Goal: Task Accomplishment & Management: Complete application form

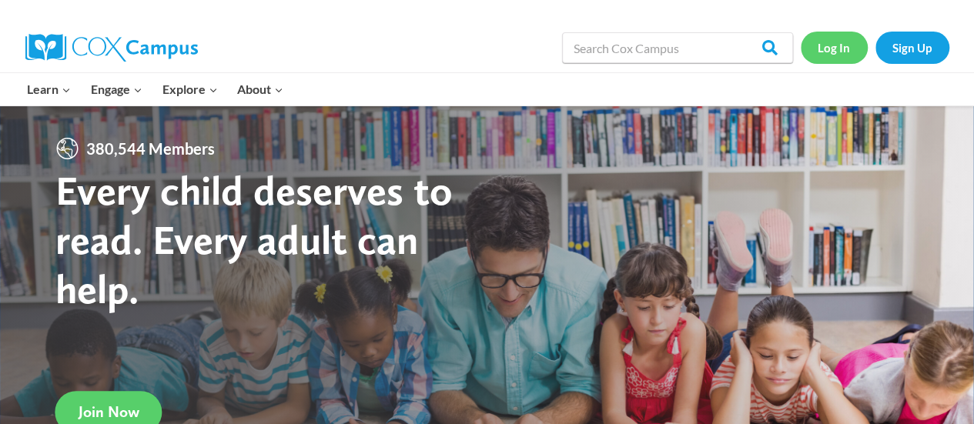
click at [838, 41] on link "Log In" at bounding box center [834, 48] width 67 height 32
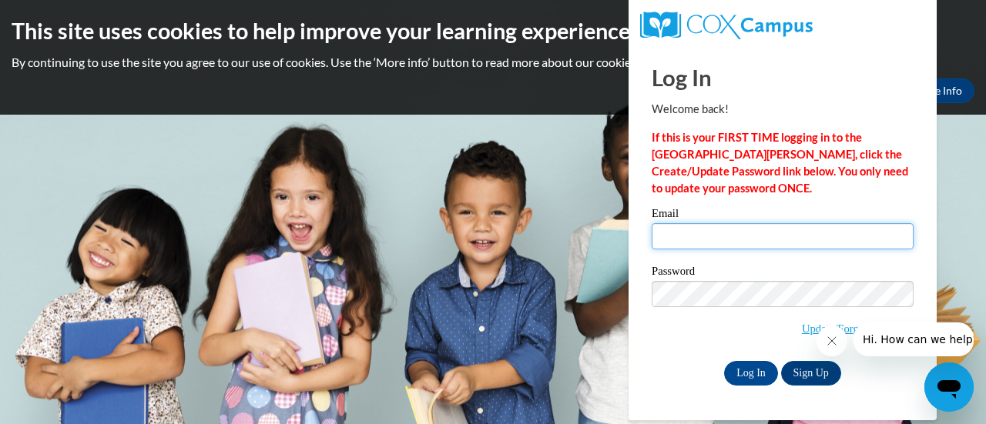
click at [671, 241] on input "Email" at bounding box center [783, 236] width 262 height 26
type input "[EMAIL_ADDRESS][DOMAIN_NAME]"
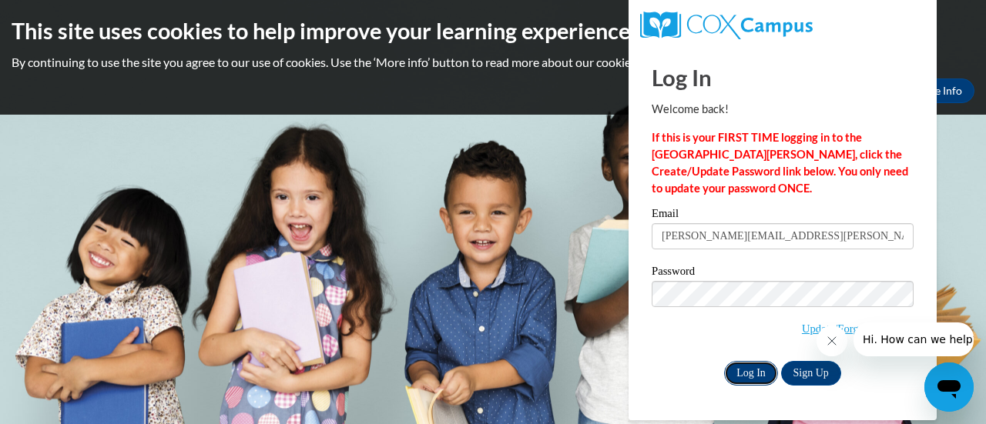
click at [746, 372] on input "Log In" at bounding box center [751, 373] width 54 height 25
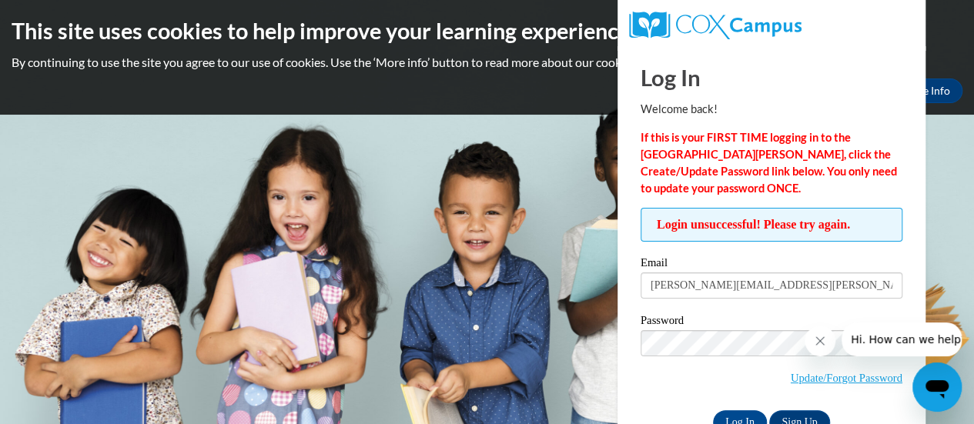
scroll to position [43, 0]
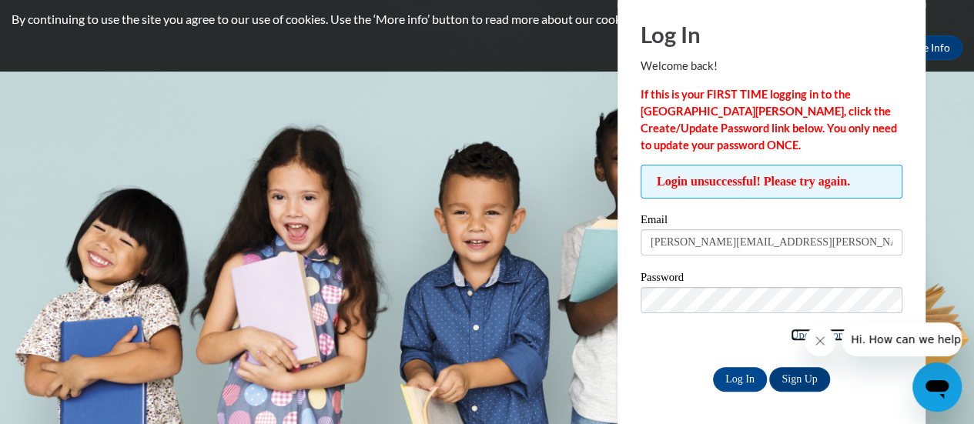
click at [791, 337] on link "Update/Forgot Password" at bounding box center [847, 335] width 112 height 12
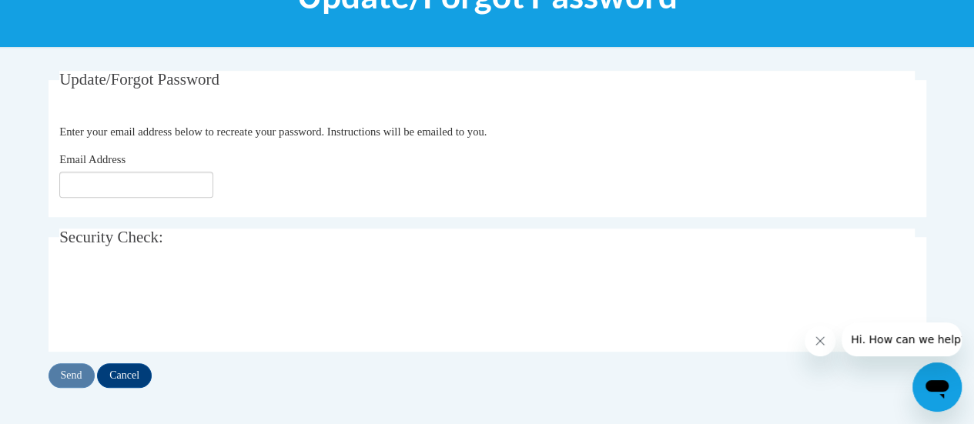
scroll to position [240, 0]
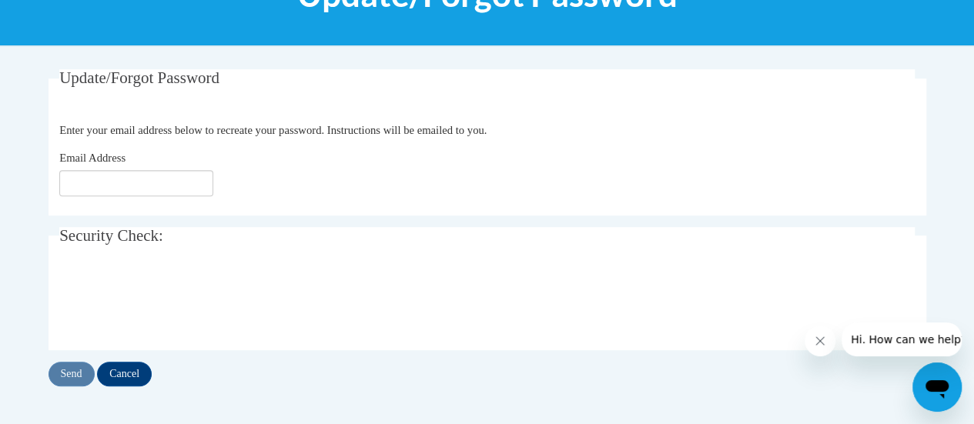
click at [70, 168] on div "Email Address" at bounding box center [487, 172] width 856 height 47
click at [69, 175] on input "Email Address" at bounding box center [136, 183] width 154 height 26
type input "[EMAIL_ADDRESS][DOMAIN_NAME]"
click at [77, 369] on input "Send" at bounding box center [72, 374] width 46 height 25
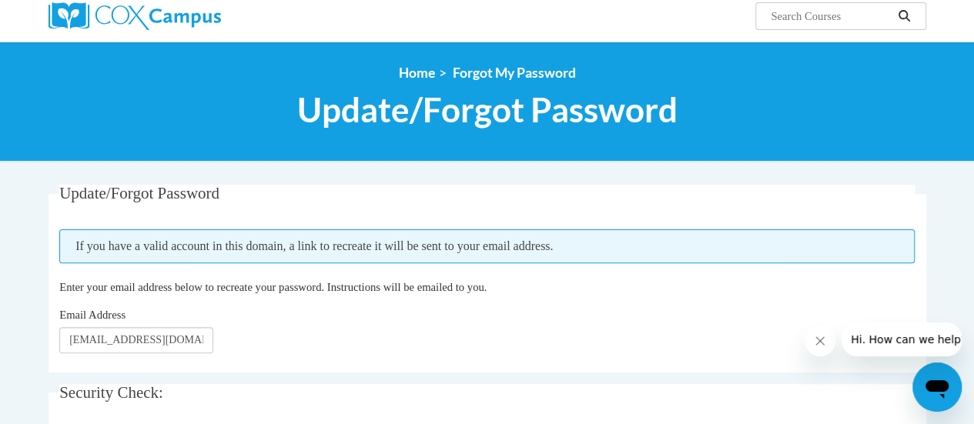
scroll to position [99, 0]
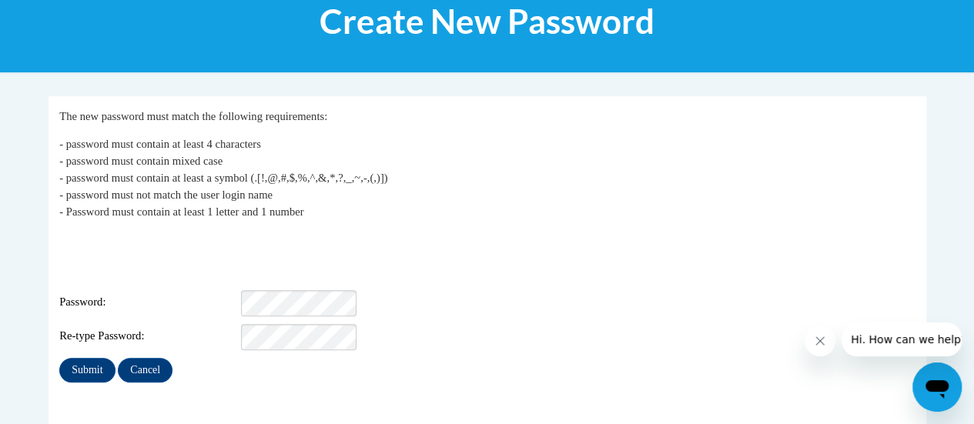
scroll to position [223, 0]
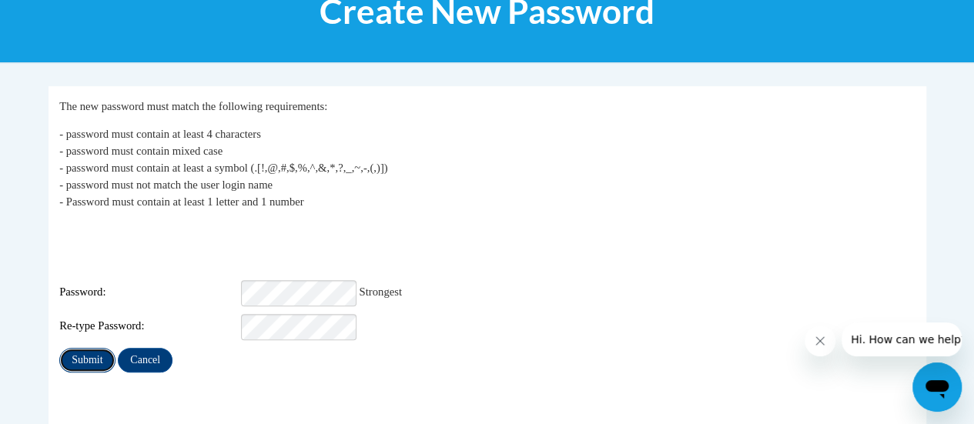
click at [89, 348] on input "Submit" at bounding box center [86, 360] width 55 height 25
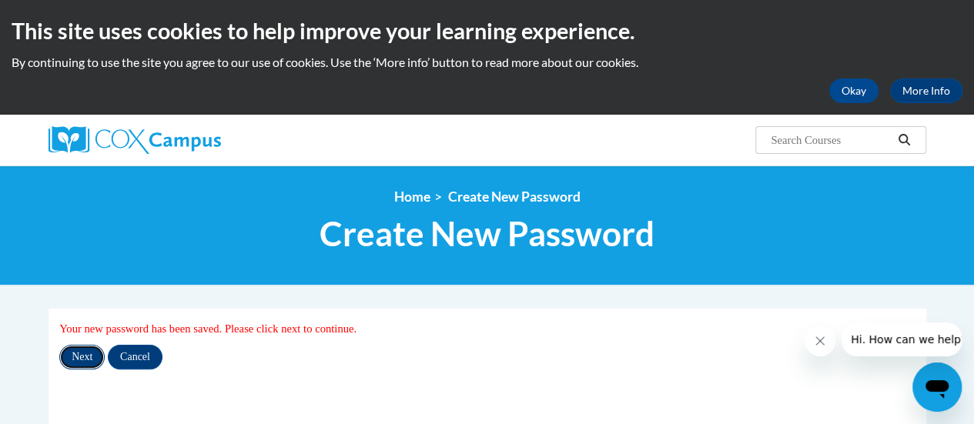
click at [86, 355] on input "Next" at bounding box center [81, 357] width 45 height 25
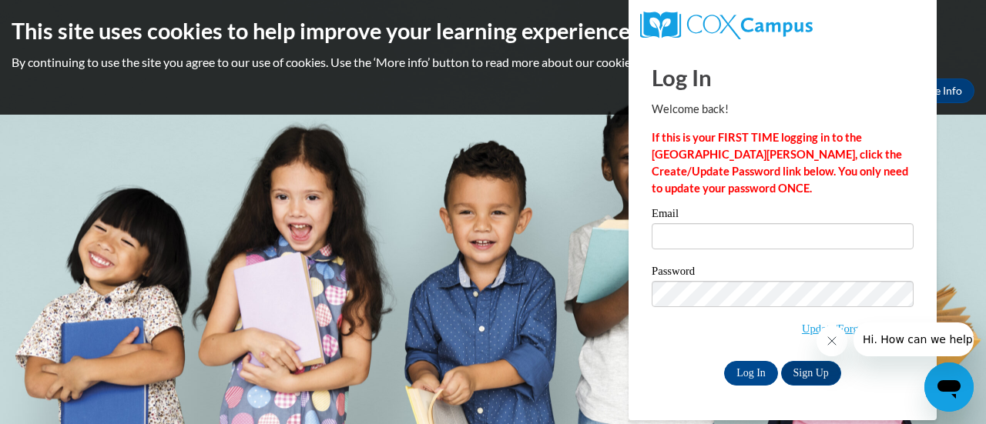
type input "[PERSON_NAME][EMAIL_ADDRESS][PERSON_NAME][DOMAIN_NAME]"
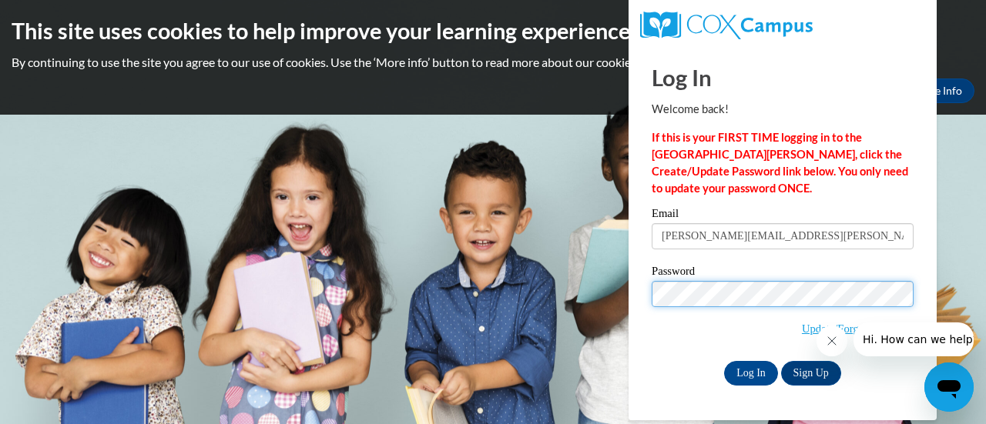
click at [636, 290] on div "Log In Welcome back! If this is your FIRST TIME logging in to the [GEOGRAPHIC_D…" at bounding box center [782, 233] width 331 height 374
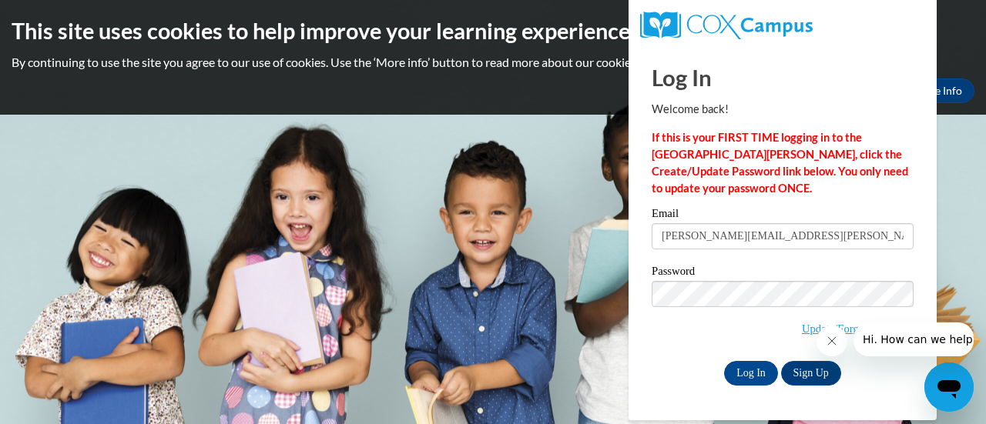
click at [636, 290] on div "Log In Welcome back! If this is your FIRST TIME logging in to the [GEOGRAPHIC_D…" at bounding box center [782, 233] width 331 height 374
click at [692, 367] on div "Log In Sign Up" at bounding box center [783, 373] width 262 height 25
click at [756, 374] on input "Log In" at bounding box center [751, 373] width 54 height 25
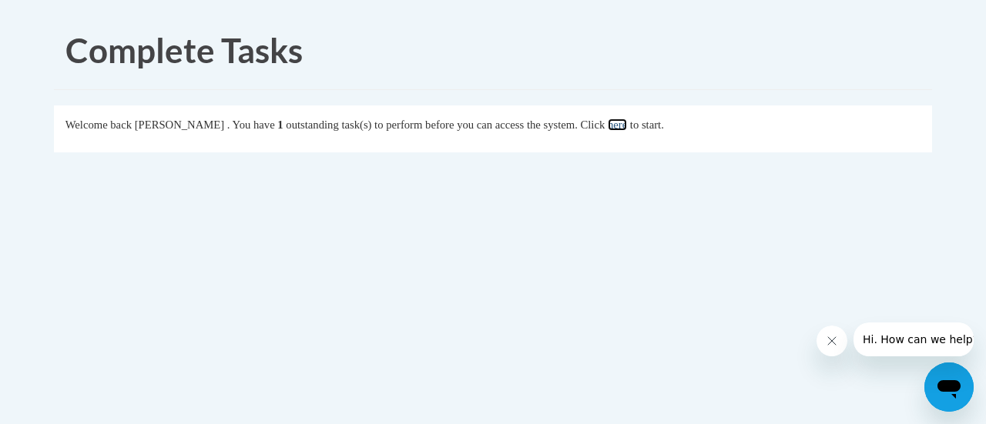
click at [627, 126] on link "here" at bounding box center [617, 125] width 19 height 12
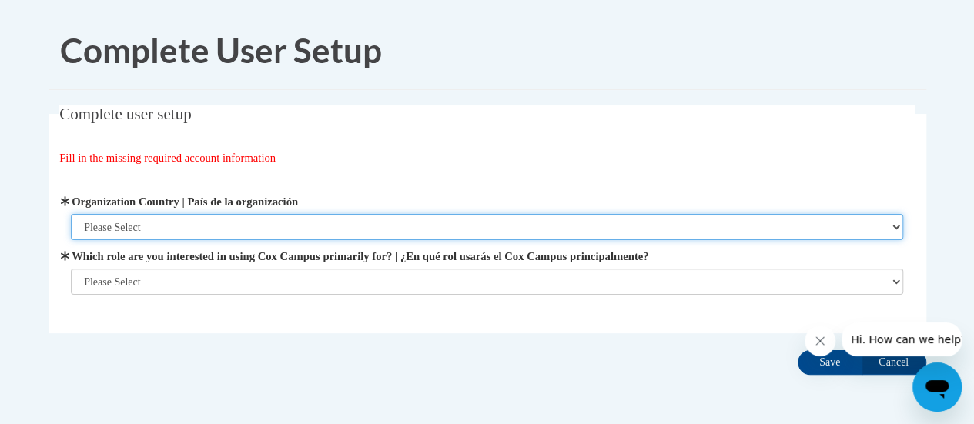
click at [152, 228] on select "Please Select [GEOGRAPHIC_DATA] | [GEOGRAPHIC_DATA] Outside of [GEOGRAPHIC_DATA…" at bounding box center [487, 227] width 833 height 26
select select "ad49bcad-a171-4b2e-b99c-48b446064914"
click at [71, 214] on select "Please Select [GEOGRAPHIC_DATA] | [GEOGRAPHIC_DATA] Outside of [GEOGRAPHIC_DATA…" at bounding box center [487, 227] width 833 height 26
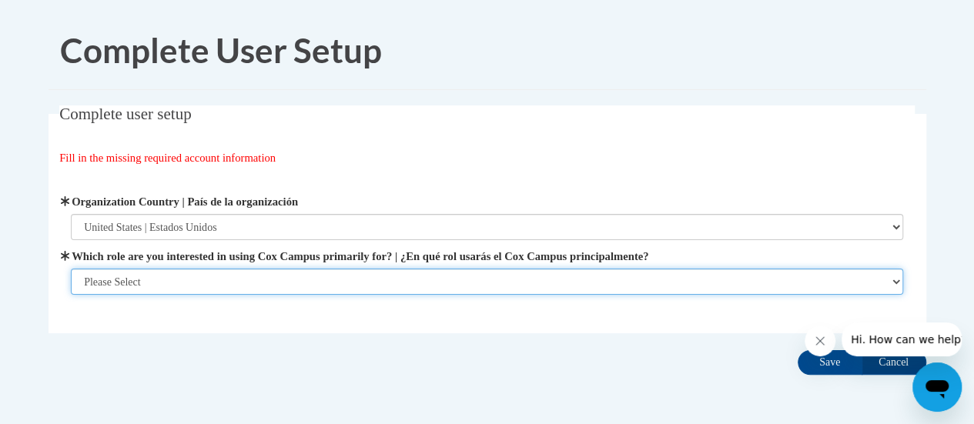
click at [92, 287] on select "Please Select College/University | Colegio/Universidad Community/Nonprofit Part…" at bounding box center [487, 282] width 833 height 26
select select "fbf2d438-af2f-41f8-98f1-81c410e29de3"
click at [71, 295] on select "Please Select College/University | Colegio/Universidad Community/Nonprofit Part…" at bounding box center [487, 282] width 833 height 26
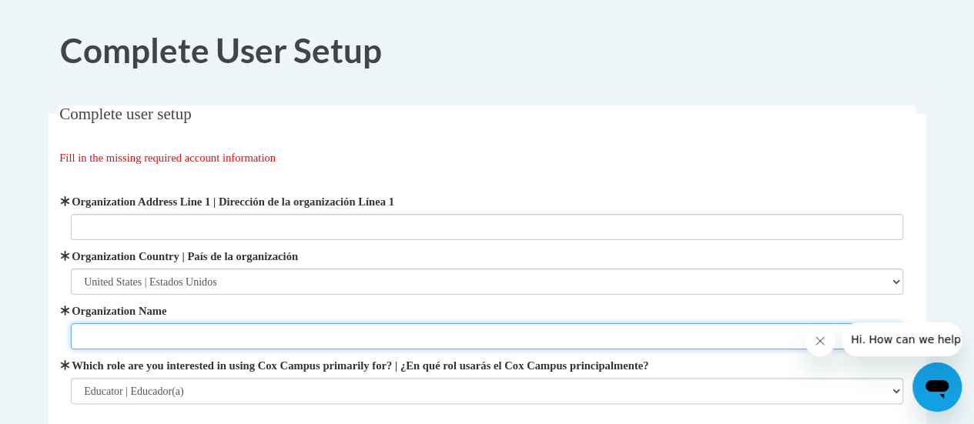
click at [91, 337] on input "Organization Name" at bounding box center [487, 337] width 833 height 26
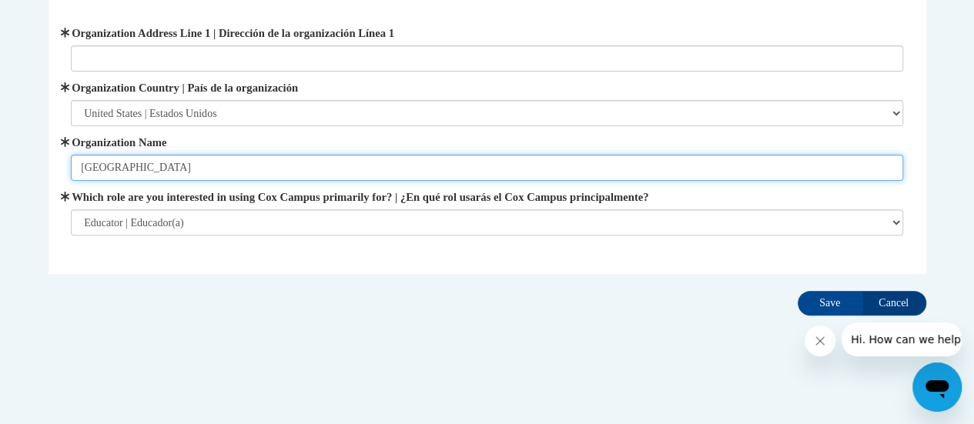
type input "[GEOGRAPHIC_DATA]"
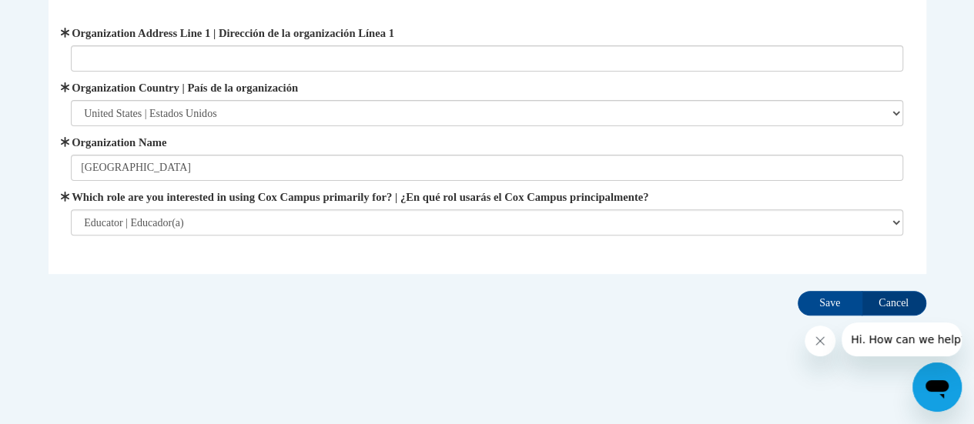
click at [803, 284] on div "Complete user setup Fill in the missing required account information User Profi…" at bounding box center [487, 129] width 901 height 385
click at [817, 293] on input "Save" at bounding box center [830, 303] width 65 height 25
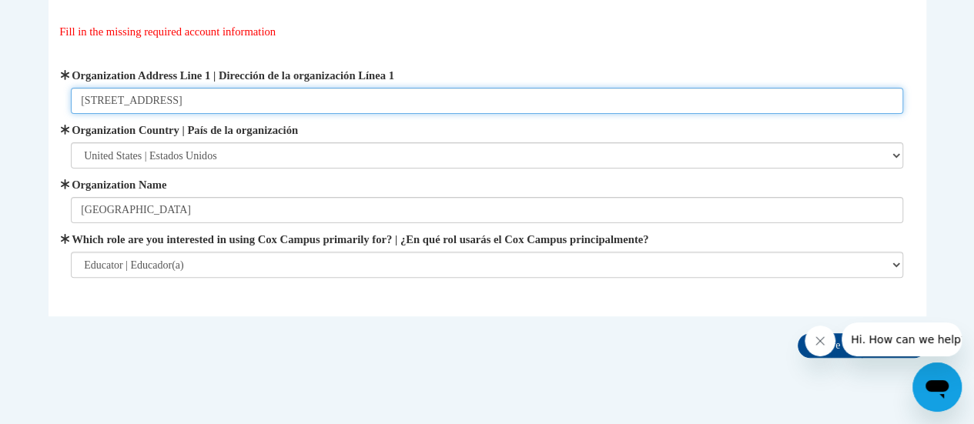
scroll to position [126, 0]
type input "[STREET_ADDRESS]"
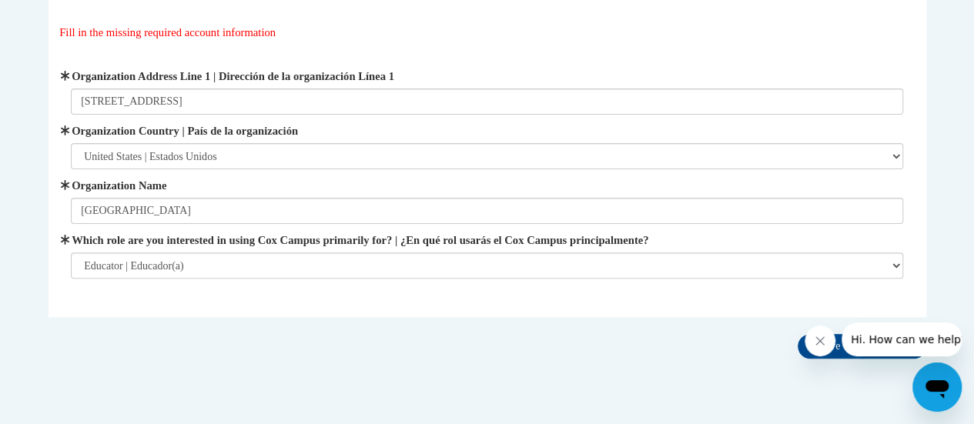
click at [822, 339] on icon "Close message from company" at bounding box center [820, 341] width 8 height 8
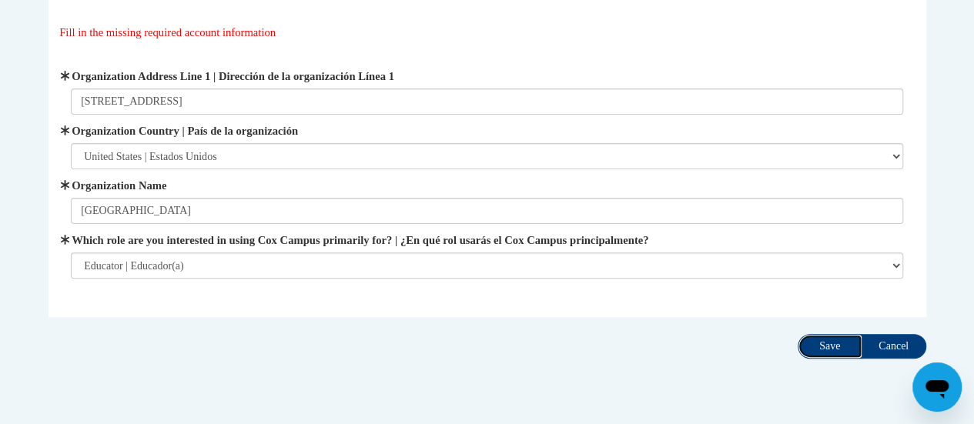
click at [820, 346] on input "Save" at bounding box center [830, 346] width 65 height 25
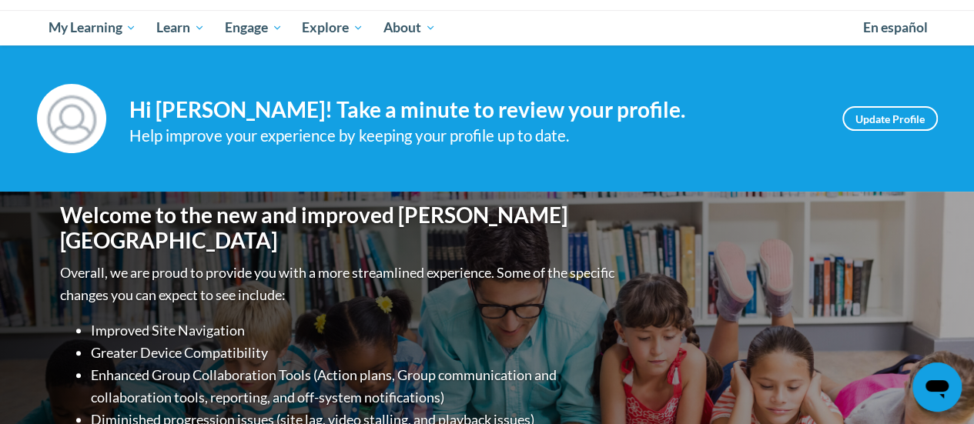
scroll to position [155, 0]
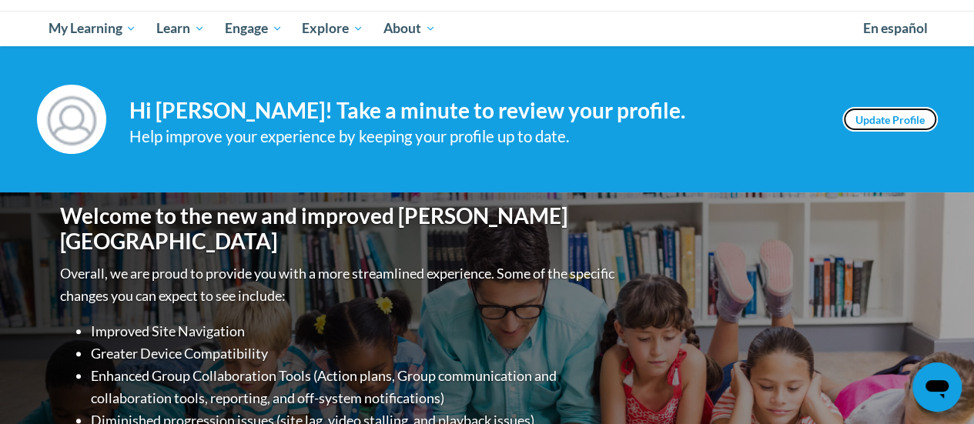
click at [875, 116] on link "Update Profile" at bounding box center [891, 119] width 96 height 25
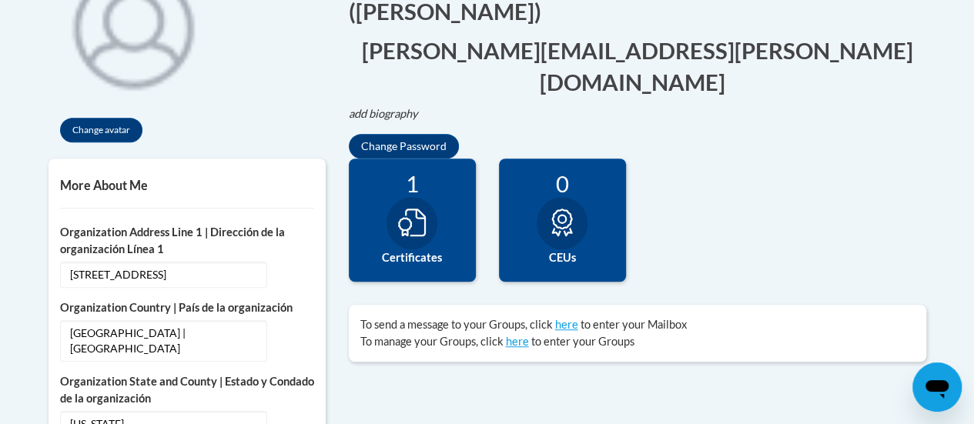
scroll to position [403, 0]
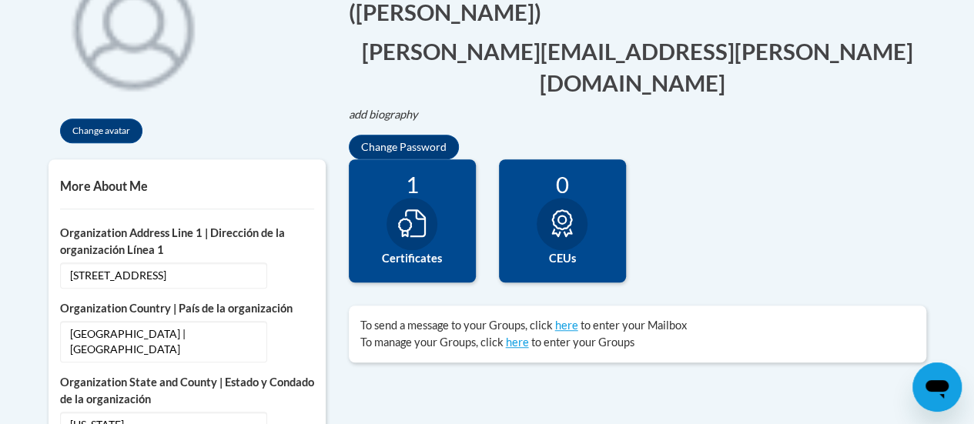
click at [396, 221] on div at bounding box center [412, 224] width 51 height 52
click at [408, 210] on icon at bounding box center [412, 224] width 28 height 28
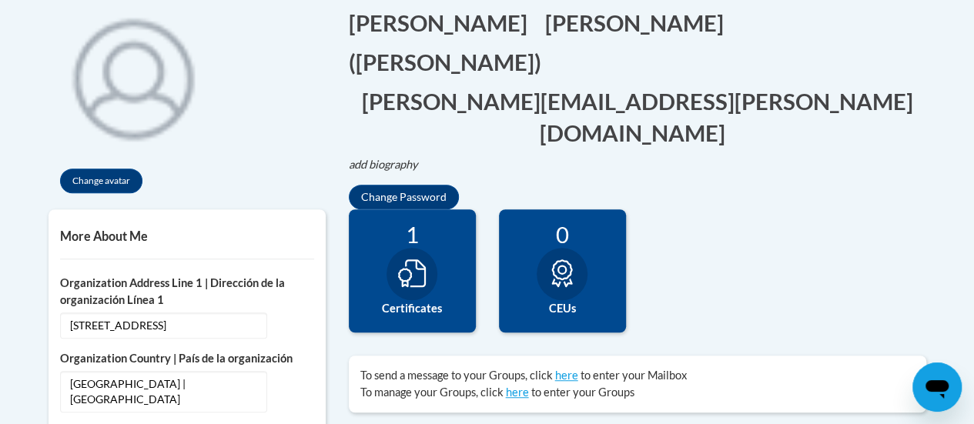
scroll to position [354, 0]
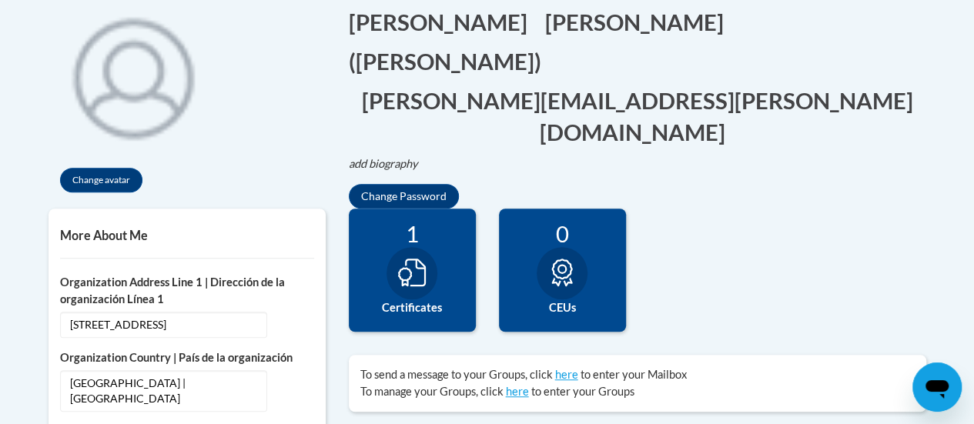
click at [410, 249] on div at bounding box center [412, 273] width 51 height 52
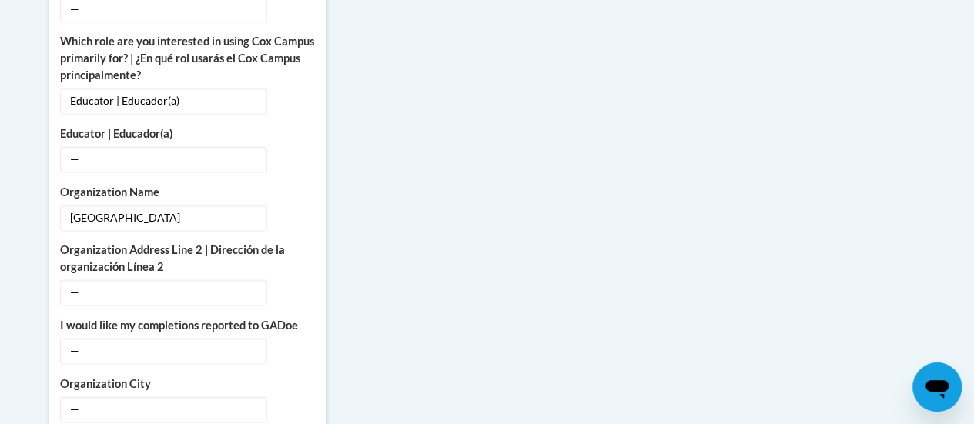
scroll to position [1030, 0]
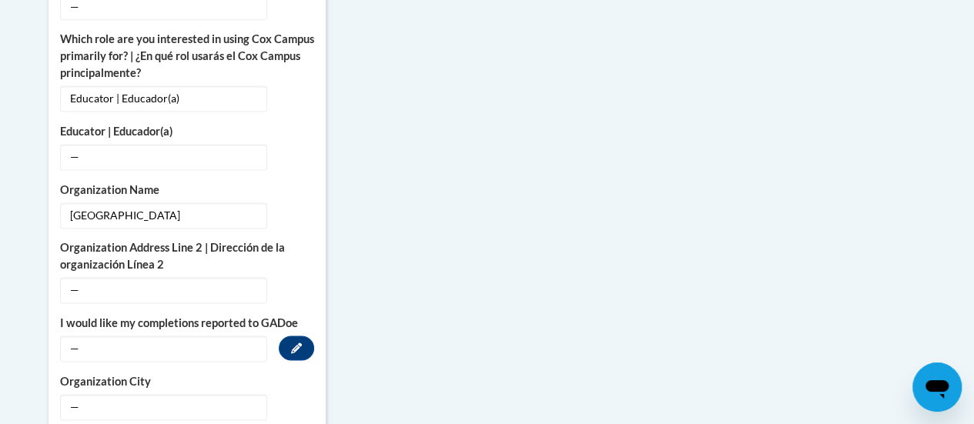
click at [85, 336] on span "—" at bounding box center [163, 349] width 207 height 26
click at [300, 284] on icon "Custom profile fields" at bounding box center [296, 289] width 11 height 11
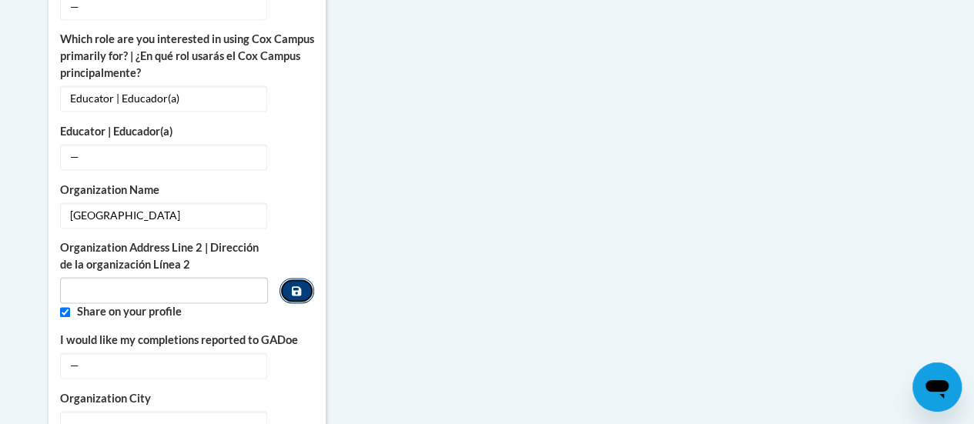
drag, startPoint x: 300, startPoint y: 264, endPoint x: 303, endPoint y: 256, distance: 8.6
click at [303, 278] on button "Custom profile fields" at bounding box center [297, 290] width 34 height 25
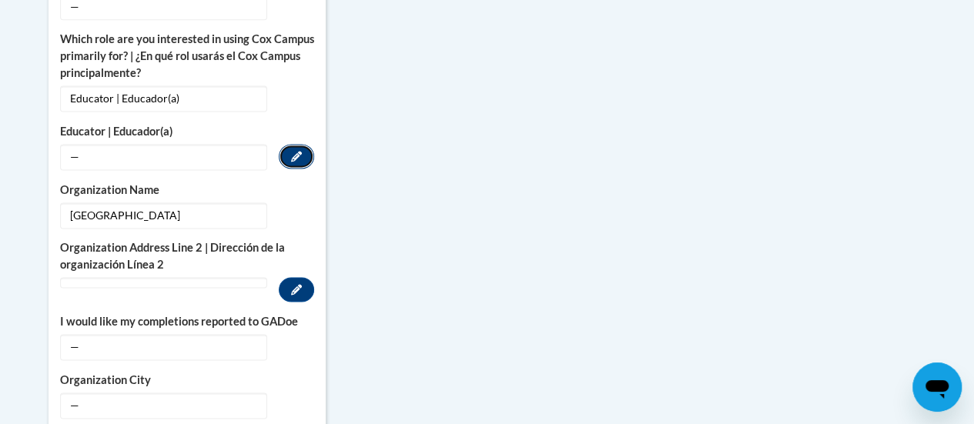
click at [293, 144] on button "Edit" at bounding box center [296, 156] width 35 height 25
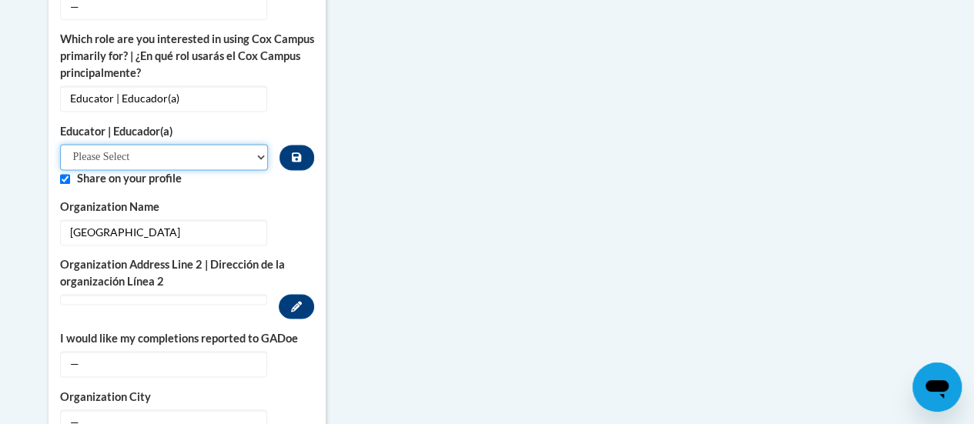
click at [262, 144] on select "Please Select Early Learning/Daycare Teacher/Family Home Care Provider | Maestr…" at bounding box center [164, 157] width 209 height 26
select select "8e40623d-54d0-45cd-9f92-5df65cd3f8cf"
click at [60, 144] on select "Please Select Early Learning/Daycare Teacher/Family Home Care Provider | Maestr…" at bounding box center [164, 157] width 209 height 26
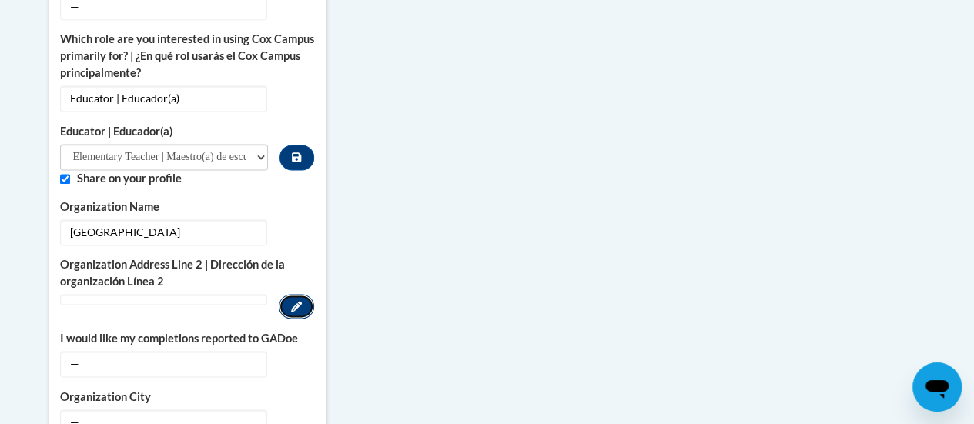
click at [300, 301] on icon "Custom profile fields" at bounding box center [296, 306] width 11 height 11
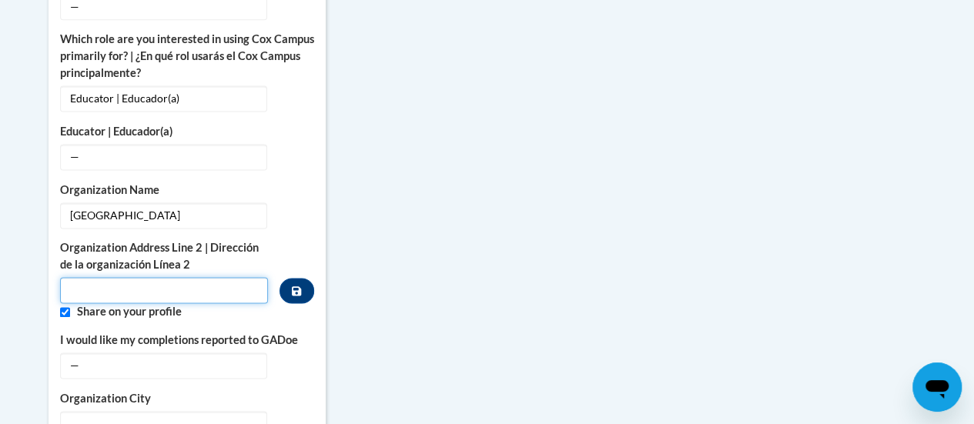
click at [77, 277] on input "Metadata input" at bounding box center [164, 290] width 209 height 26
click at [142, 277] on input "Fayetteville, GA30215" at bounding box center [164, 290] width 209 height 26
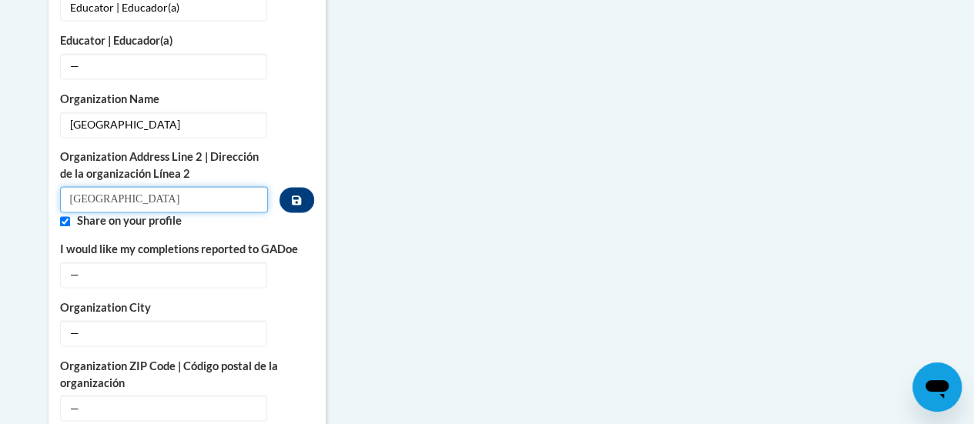
scroll to position [1123, 0]
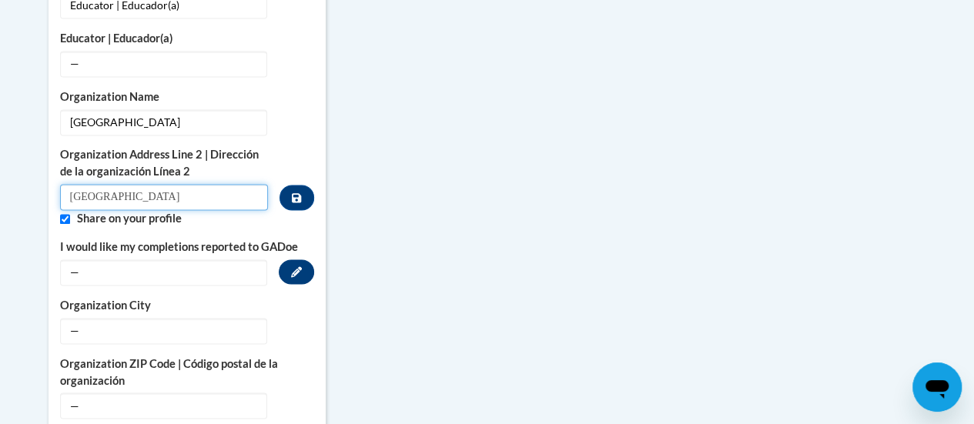
type input "Fayetteville, GA 30215"
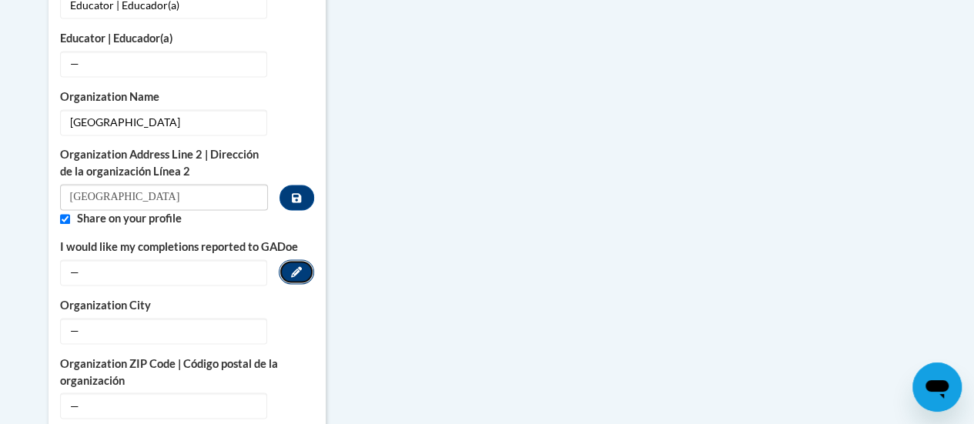
click at [294, 267] on icon "Custom profile fields" at bounding box center [296, 272] width 11 height 11
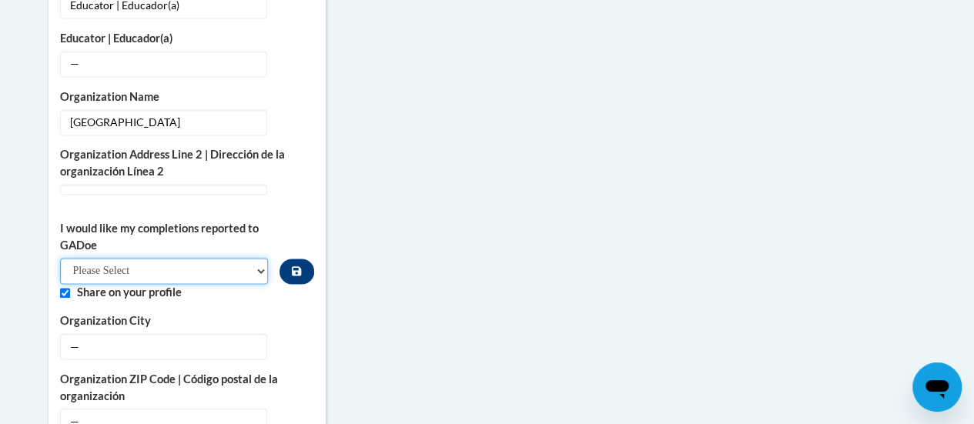
click at [260, 258] on select "Please Select Yes No" at bounding box center [164, 271] width 209 height 26
select select "603ba6f8-c7dd-435b-84cd-d4c8cfb77024"
click at [60, 258] on select "Please Select Yes No" at bounding box center [164, 271] width 209 height 26
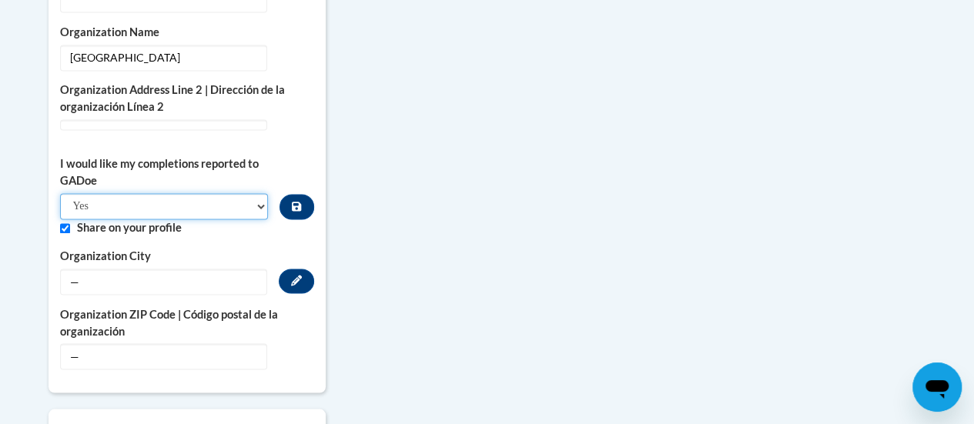
scroll to position [1189, 0]
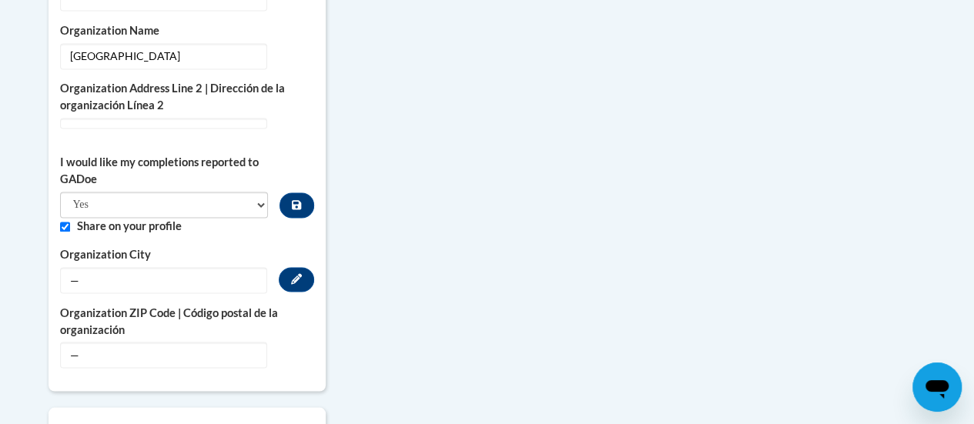
click at [301, 246] on label "Organization City" at bounding box center [187, 254] width 254 height 17
click at [294, 267] on button "Edit" at bounding box center [296, 279] width 35 height 25
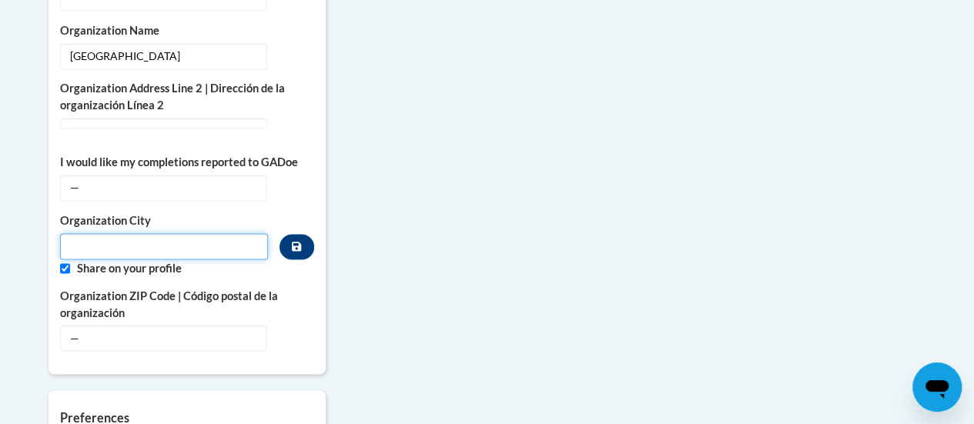
click at [88, 233] on input "Metadata input" at bounding box center [164, 246] width 209 height 26
click at [89, 233] on input "Metadata input" at bounding box center [164, 246] width 209 height 26
type input "Fayetteville"
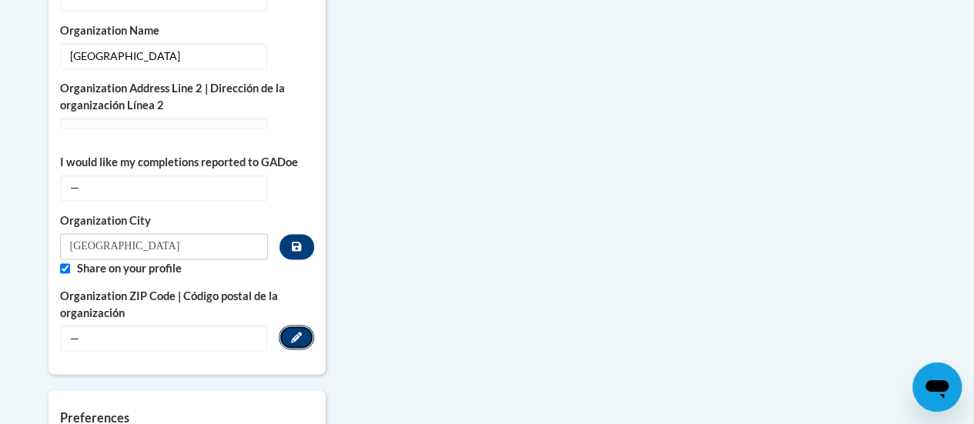
click at [299, 332] on icon "Custom profile fields" at bounding box center [296, 337] width 11 height 11
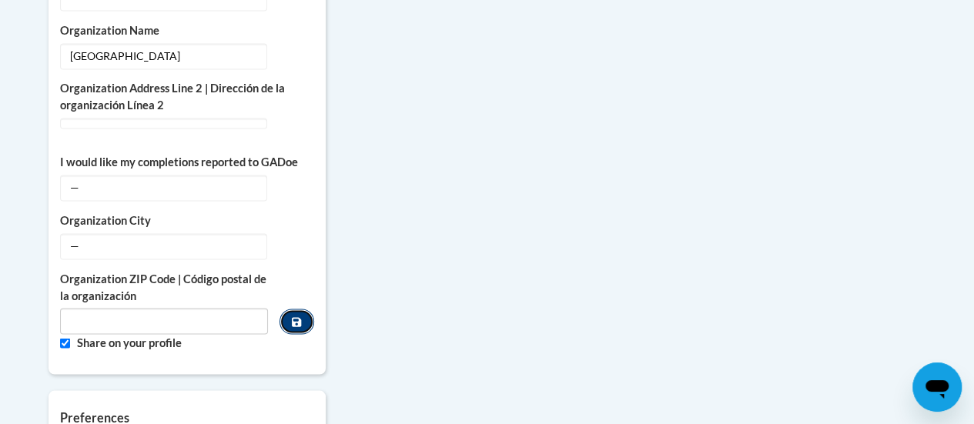
click at [299, 309] on button "Custom profile fields" at bounding box center [297, 321] width 34 height 25
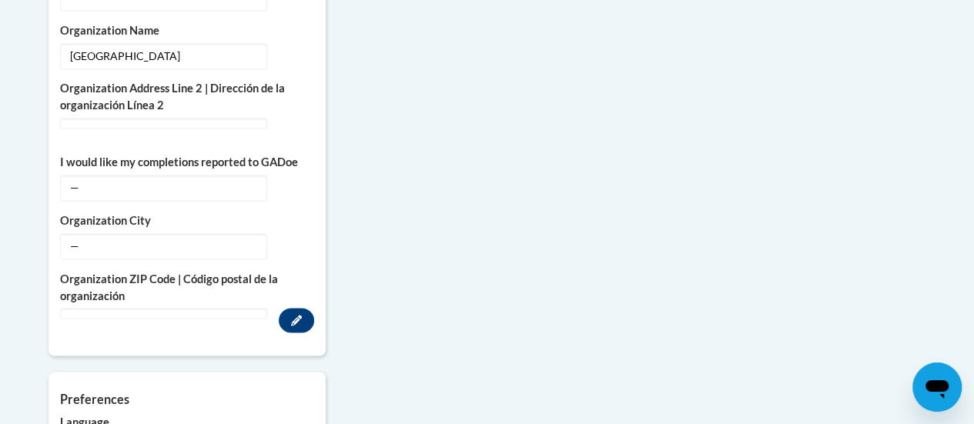
click at [121, 308] on div "Edit" at bounding box center [187, 320] width 254 height 25
click at [85, 308] on div "Edit" at bounding box center [187, 320] width 254 height 25
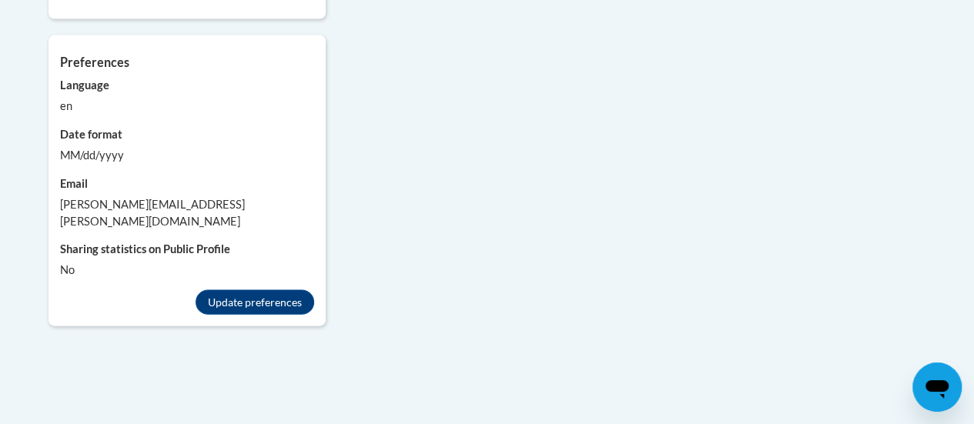
scroll to position [1531, 0]
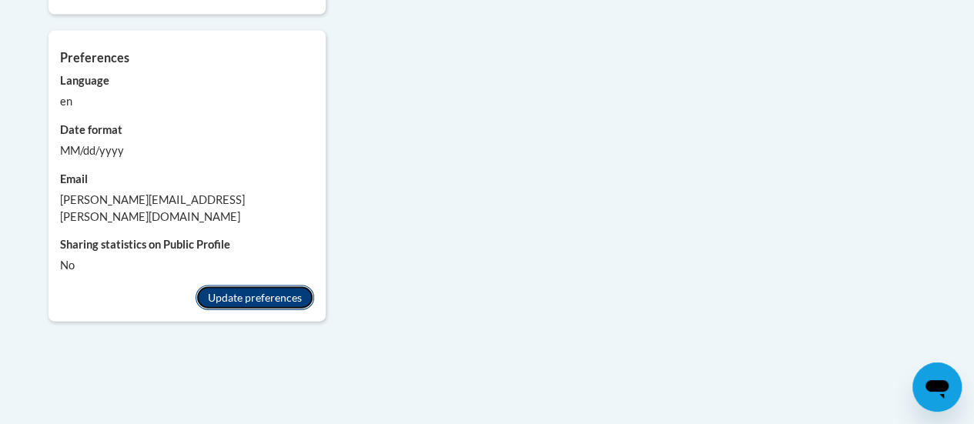
click at [248, 286] on button "Update preferences" at bounding box center [255, 298] width 119 height 25
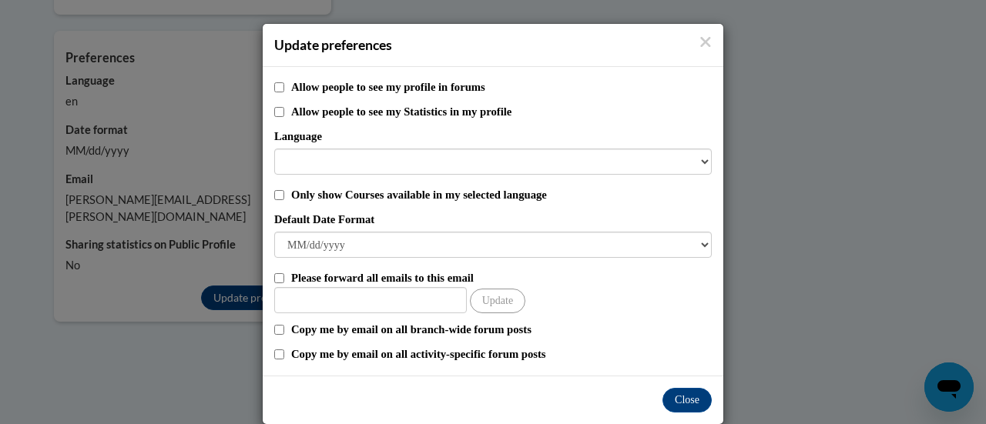
click at [674, 378] on div "Close" at bounding box center [493, 400] width 461 height 49
click at [678, 402] on button "Close" at bounding box center [686, 400] width 49 height 25
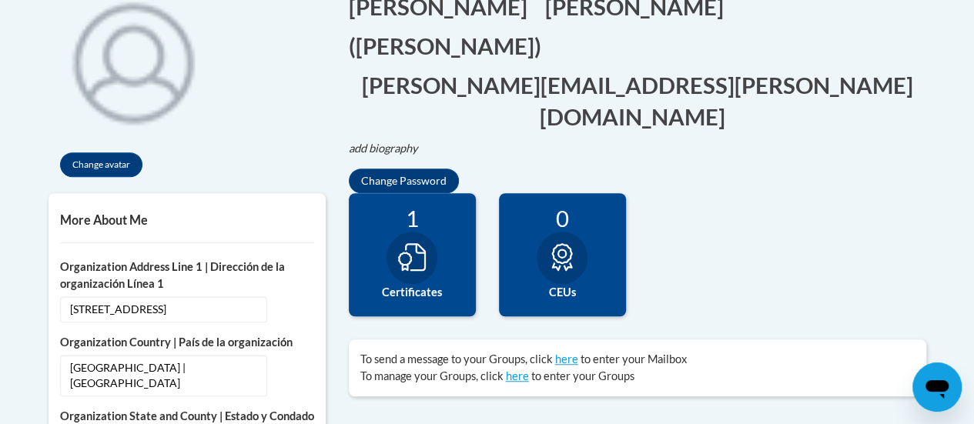
scroll to position [0, 0]
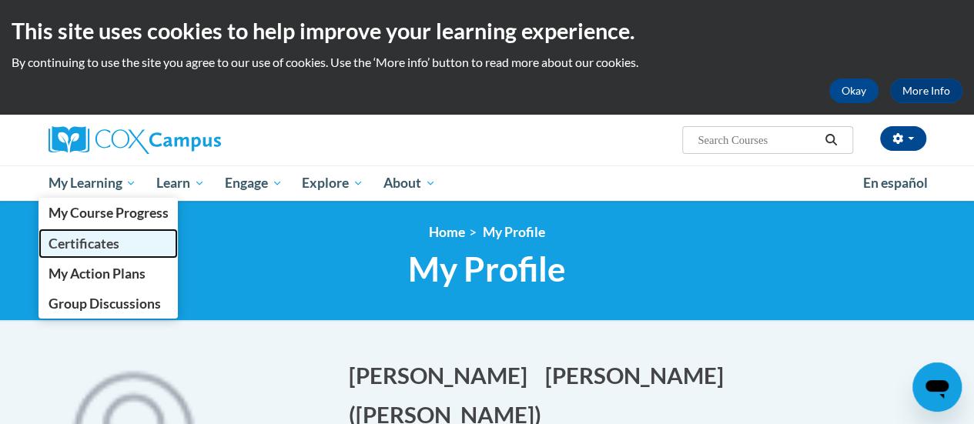
click at [109, 249] on span "Certificates" at bounding box center [83, 244] width 71 height 16
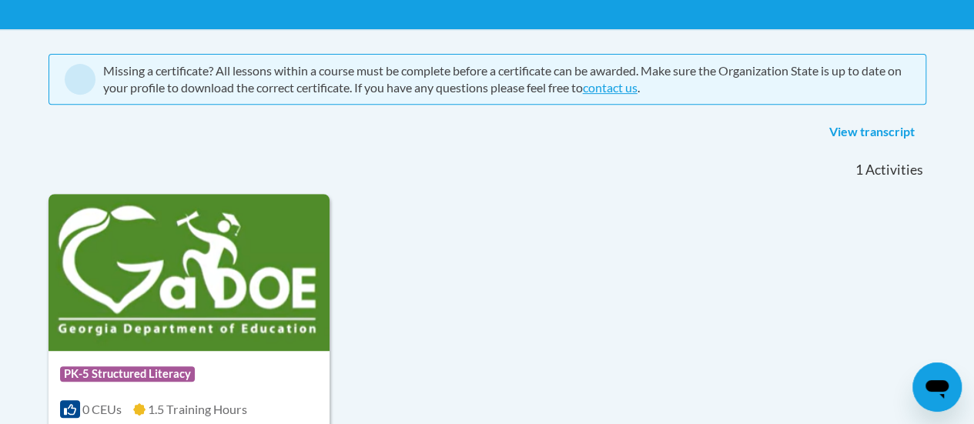
scroll to position [290, 0]
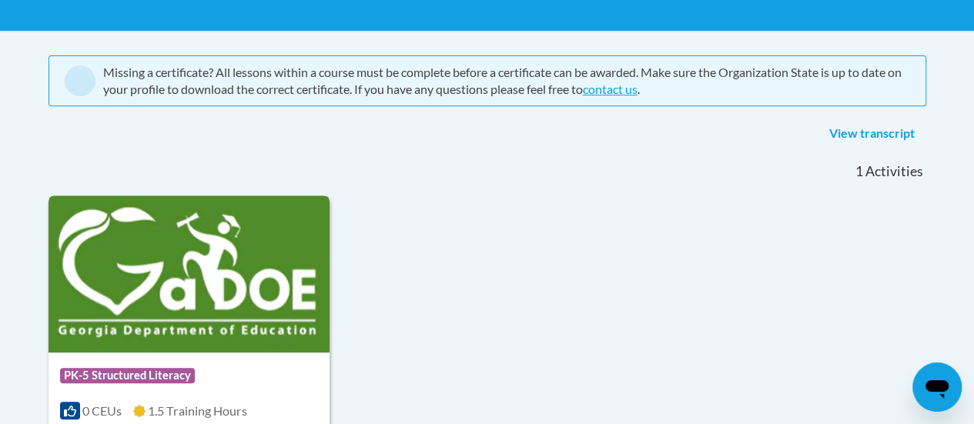
click at [185, 266] on img at bounding box center [190, 274] width 282 height 157
